Goal: Information Seeking & Learning: Find specific page/section

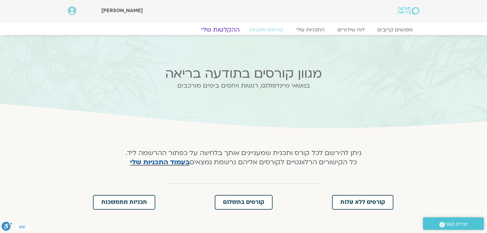
click at [221, 28] on link "ההקלטות שלי" at bounding box center [221, 30] width 54 height 8
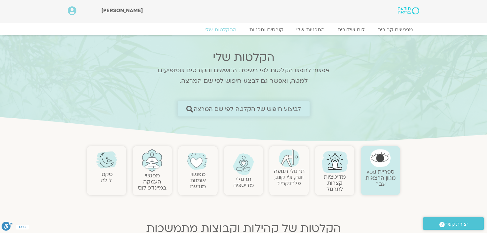
click at [286, 111] on span "לביצוע חיפוש של הקלטה לפי שם המרצה" at bounding box center [247, 108] width 108 height 7
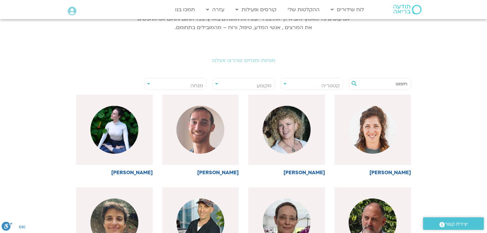
click at [387, 85] on input "text" at bounding box center [383, 83] width 49 height 11
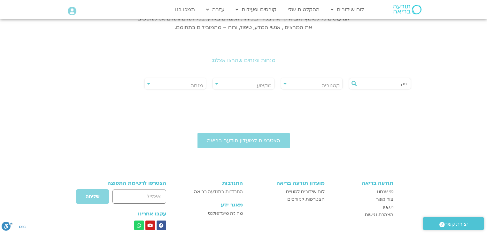
type input "ט"
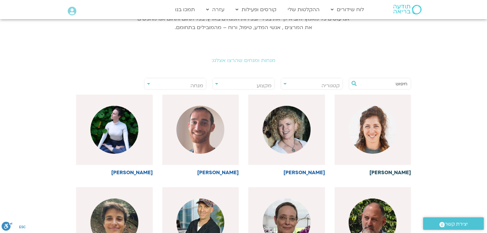
click at [352, 130] on img at bounding box center [373, 130] width 48 height 48
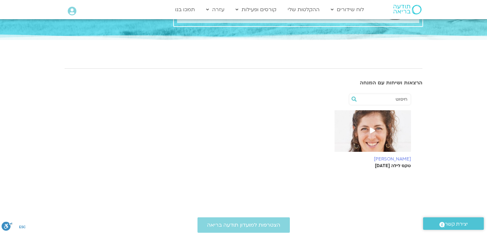
scroll to position [77, 0]
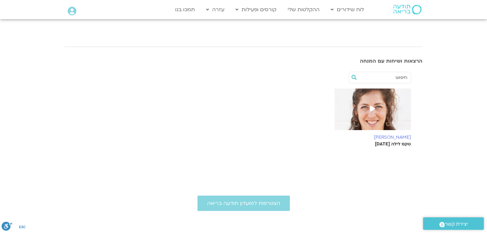
click at [388, 143] on p "טקס לילה 28.9.25" at bounding box center [372, 144] width 77 height 5
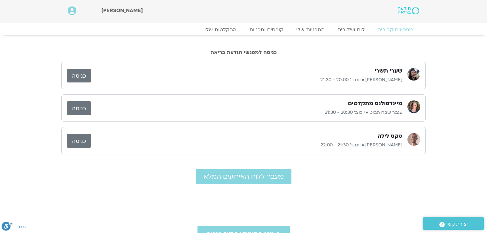
click at [82, 141] on link "כניסה" at bounding box center [79, 141] width 24 height 14
